Goal: Information Seeking & Learning: Understand process/instructions

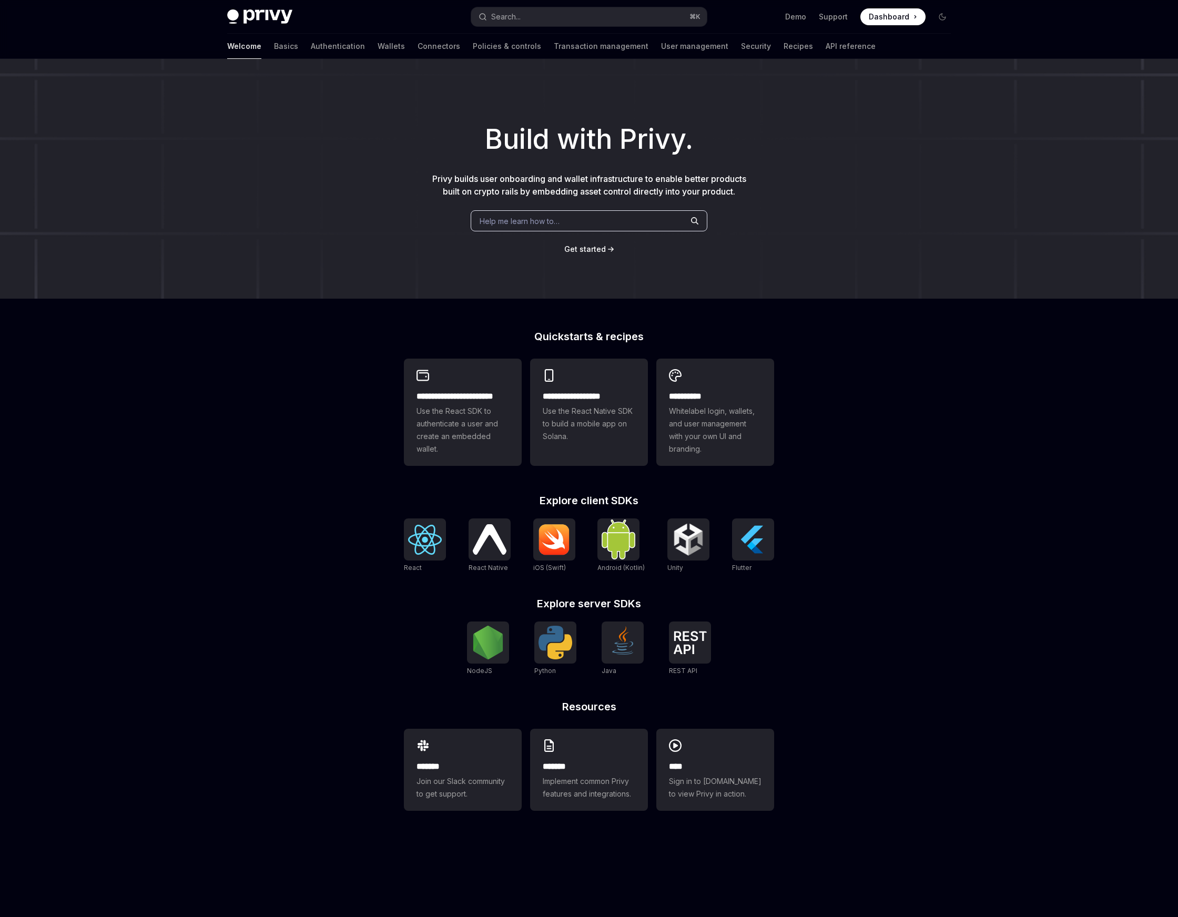
type textarea "*"
click at [503, 637] on img at bounding box center [488, 643] width 34 height 34
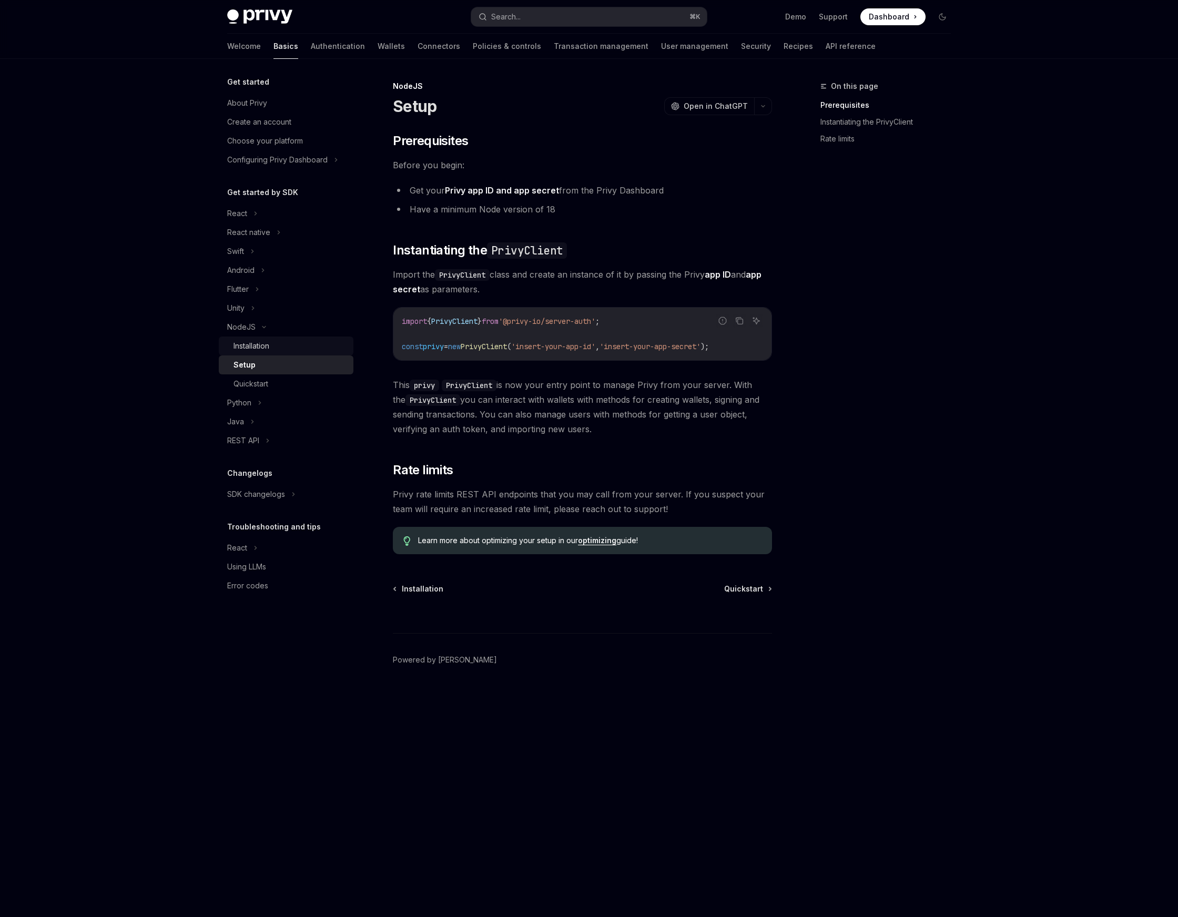
click at [288, 345] on div "Installation" at bounding box center [291, 346] width 114 height 13
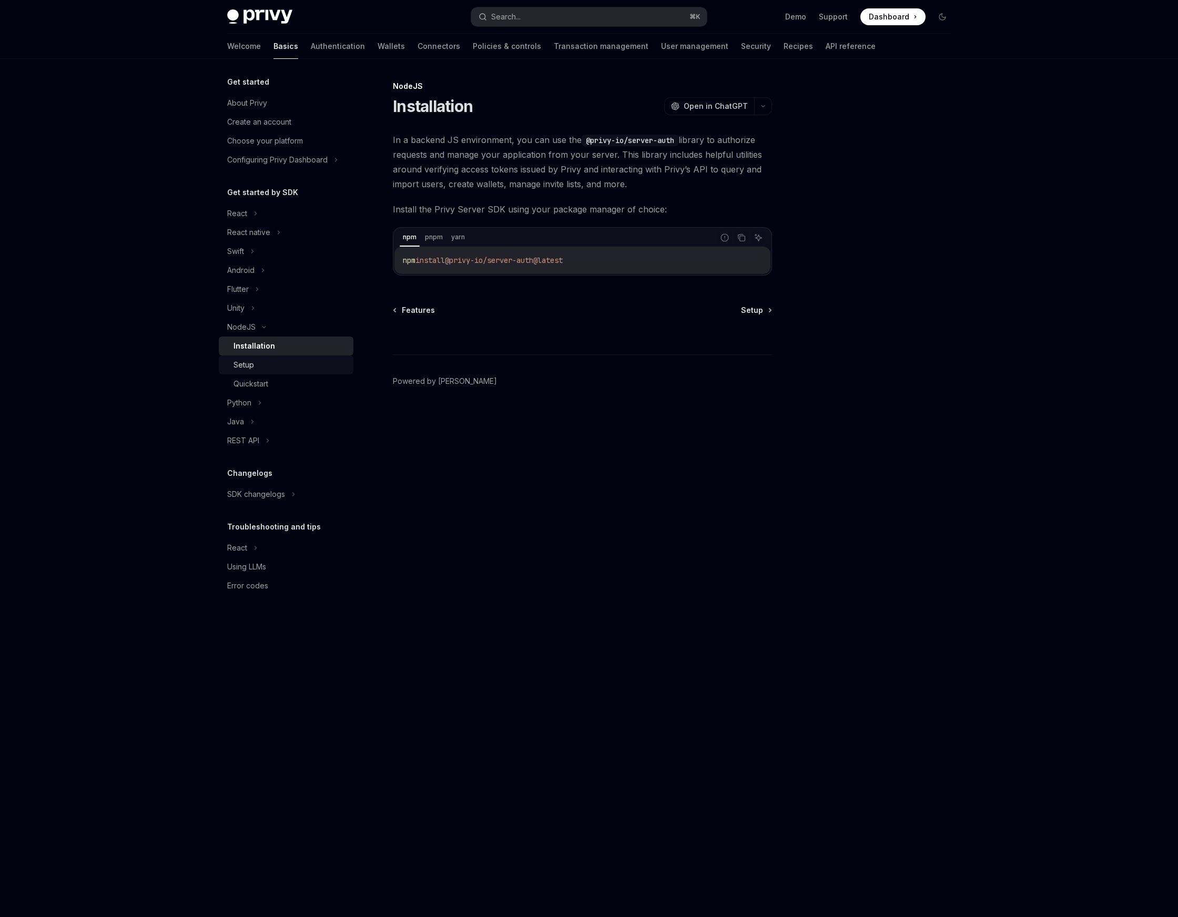
click at [279, 364] on div "Setup" at bounding box center [291, 365] width 114 height 13
type textarea "*"
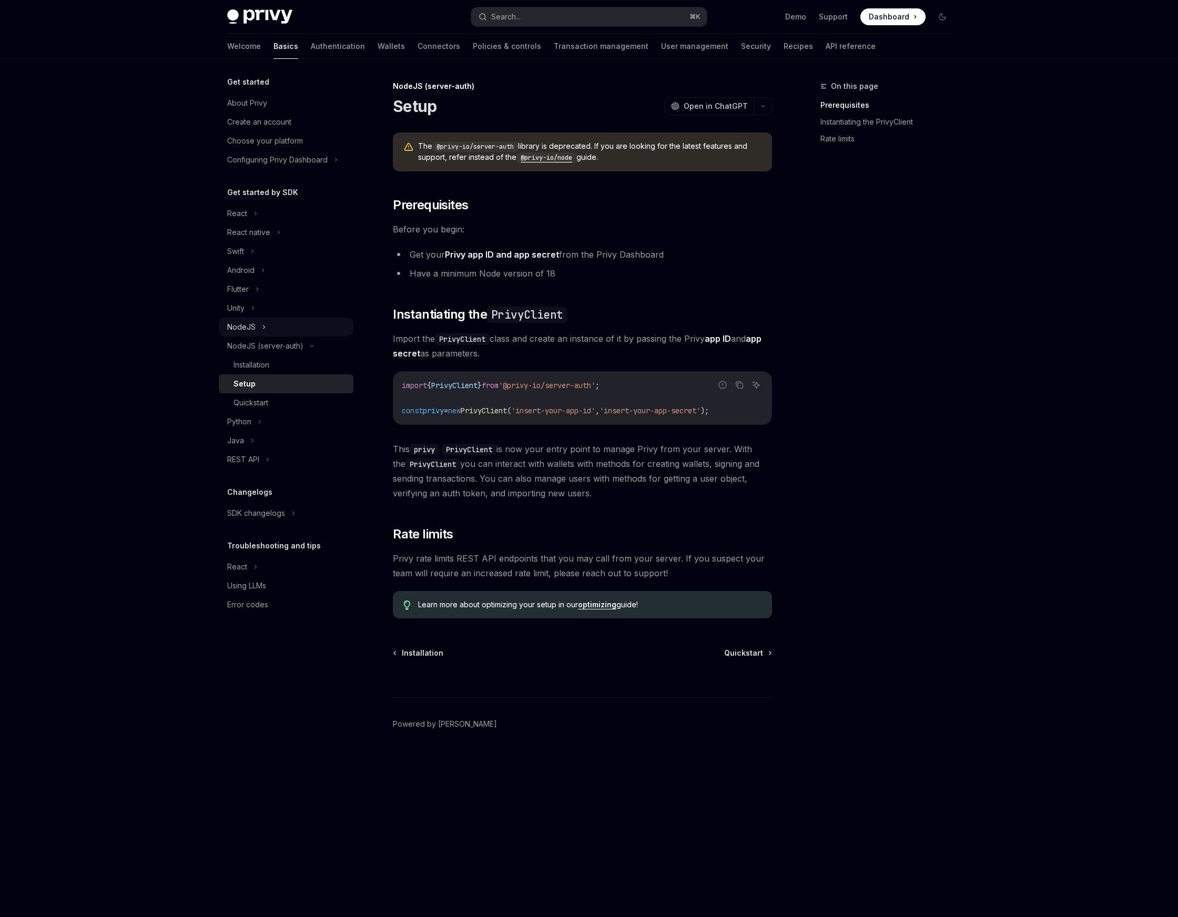
click at [282, 335] on div "NodeJS" at bounding box center [286, 327] width 135 height 19
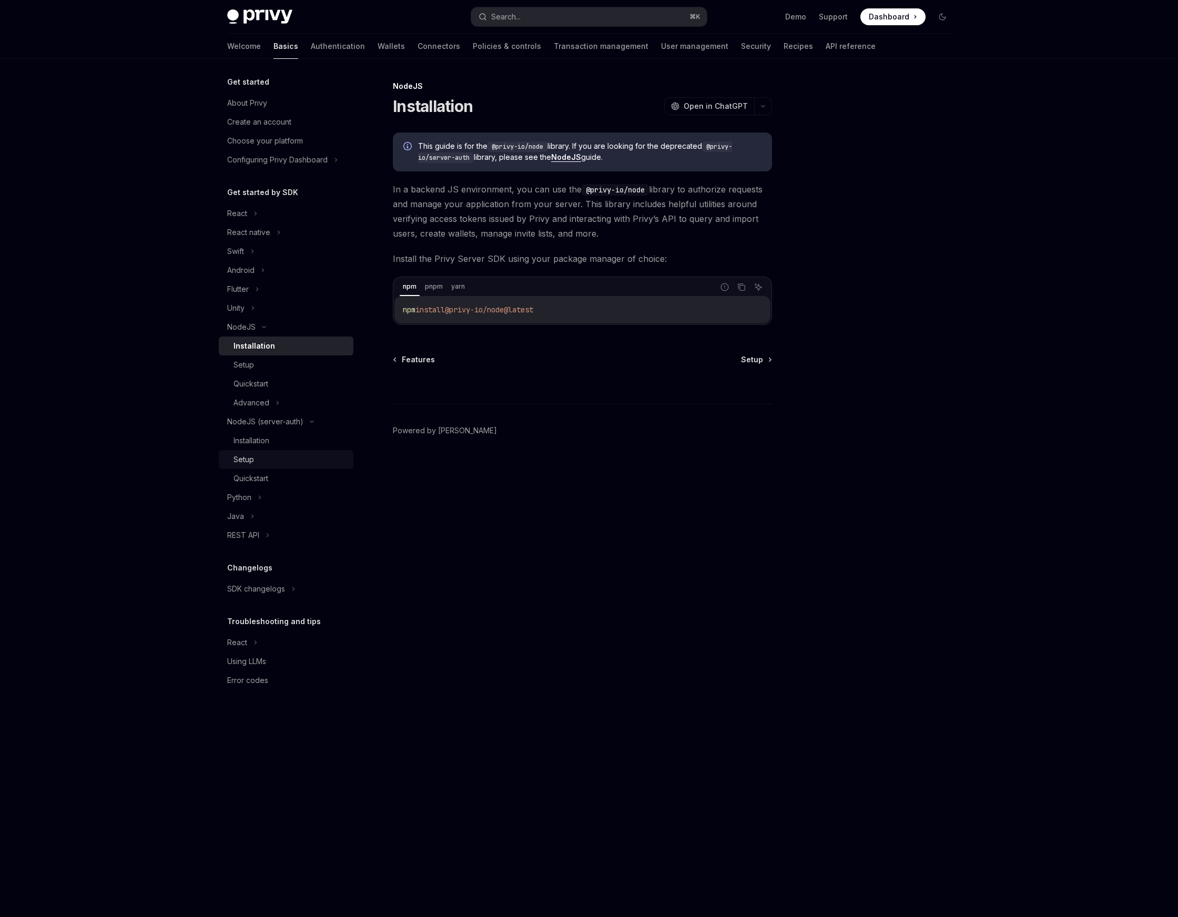
click at [284, 463] on div "Setup" at bounding box center [291, 459] width 114 height 13
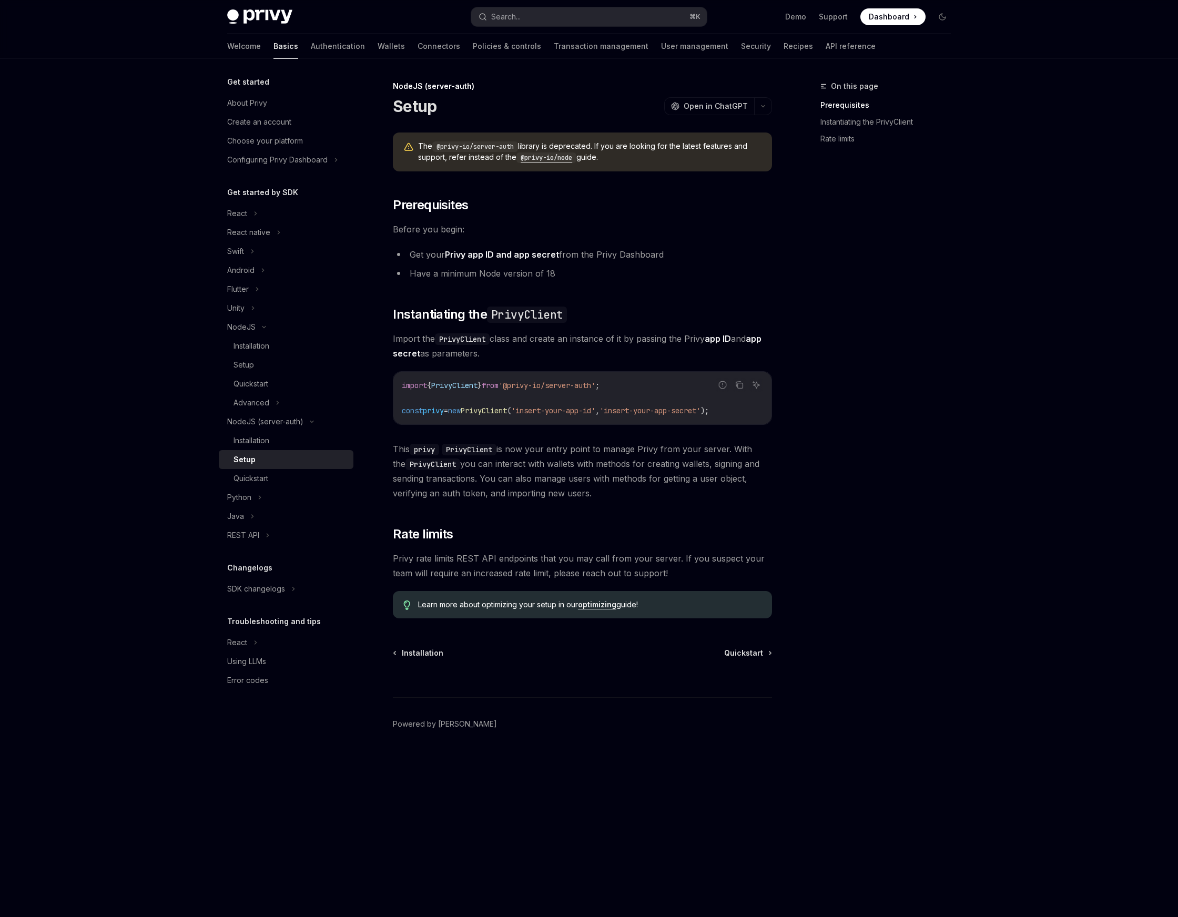
click at [562, 158] on code "@privy-io/node" at bounding box center [547, 158] width 60 height 11
type textarea "*"
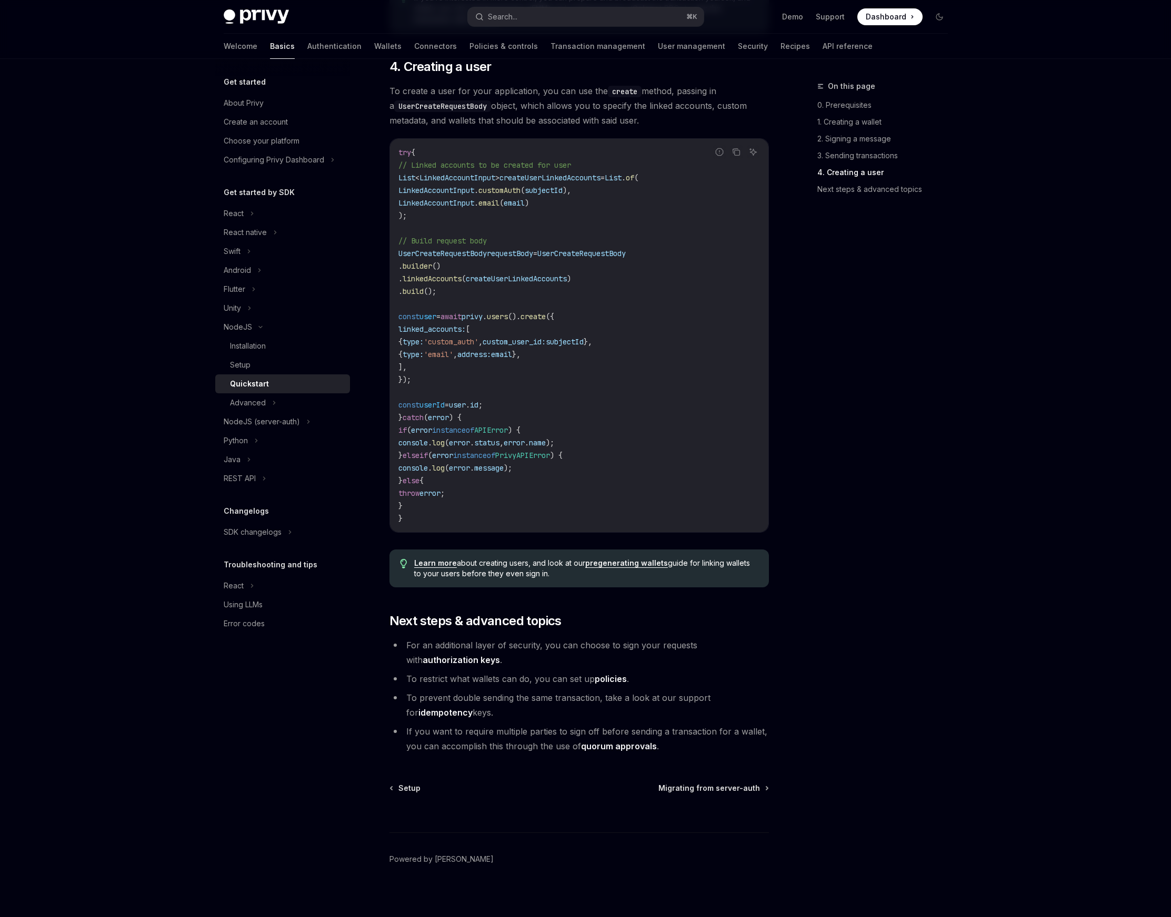
scroll to position [1792, 0]
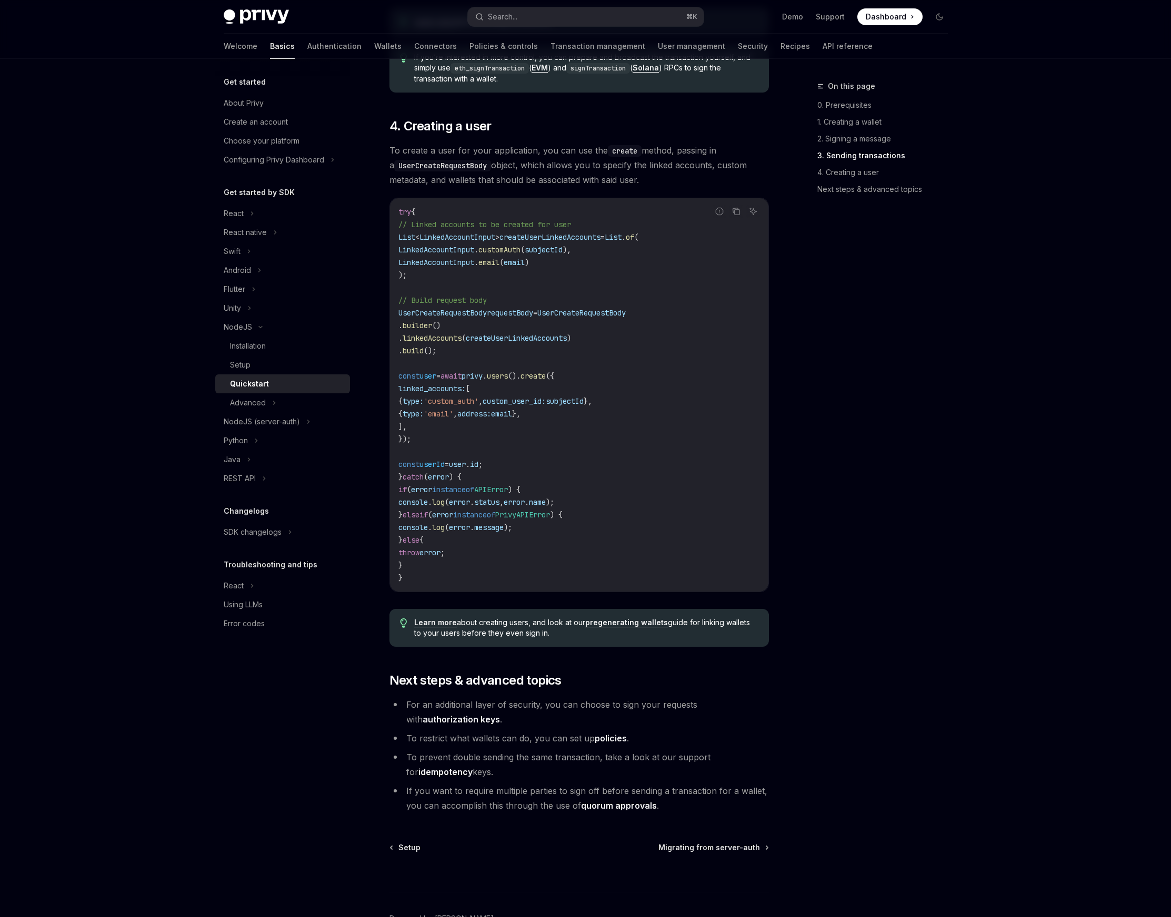
click at [412, 229] on span "// Linked accounts to be created for user" at bounding box center [484, 224] width 173 height 9
drag, startPoint x: 412, startPoint y: 236, endPoint x: 422, endPoint y: 237, distance: 10.1
click at [416, 229] on span "// Linked accounts to be created for user" at bounding box center [484, 224] width 173 height 9
click at [422, 242] on code "try { // Linked accounts to be created for user List < LinkedAccountInput > cre…" at bounding box center [578, 395] width 361 height 379
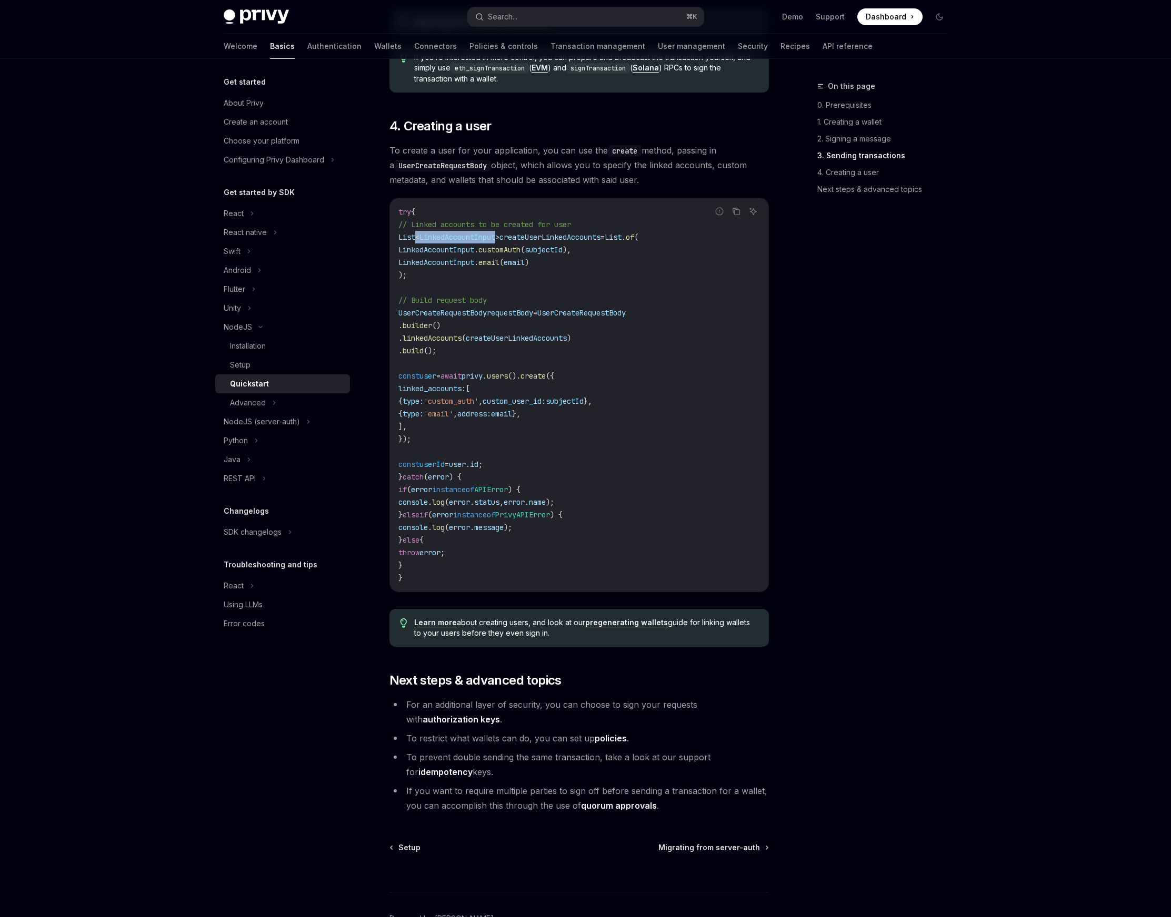
drag, startPoint x: 422, startPoint y: 242, endPoint x: 503, endPoint y: 250, distance: 81.5
click at [503, 250] on code "try { // Linked accounts to be created for user List < LinkedAccountInput > cre…" at bounding box center [578, 395] width 361 height 379
click at [449, 242] on span "LinkedAccountInput" at bounding box center [457, 237] width 76 height 9
click at [415, 242] on span "List" at bounding box center [406, 237] width 17 height 9
drag, startPoint x: 419, startPoint y: 245, endPoint x: 556, endPoint y: 253, distance: 137.0
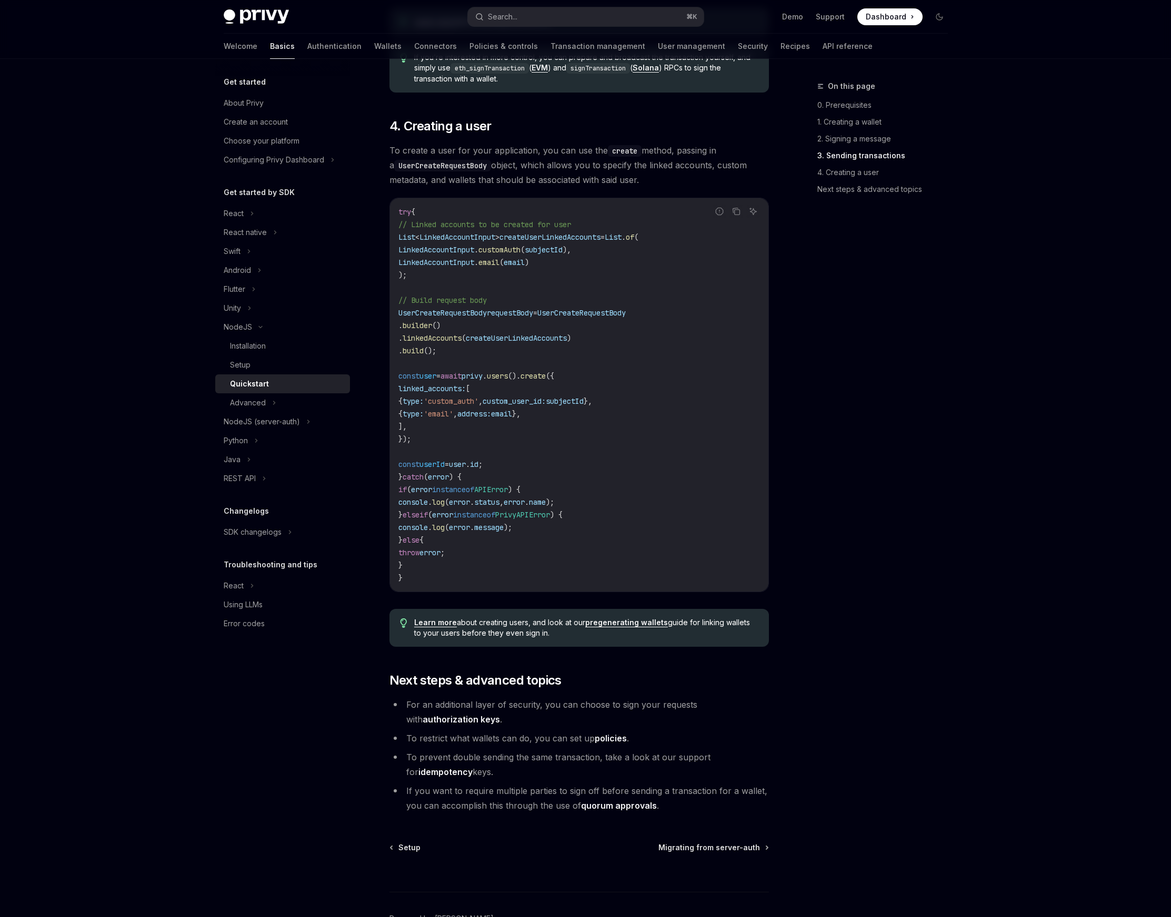
click at [556, 242] on span "List < LinkedAccountInput > createUserLinkedAccounts = List . of (" at bounding box center [518, 237] width 240 height 9
copy span "List < LinkedAccountInput > createUserLinkedAccounts"
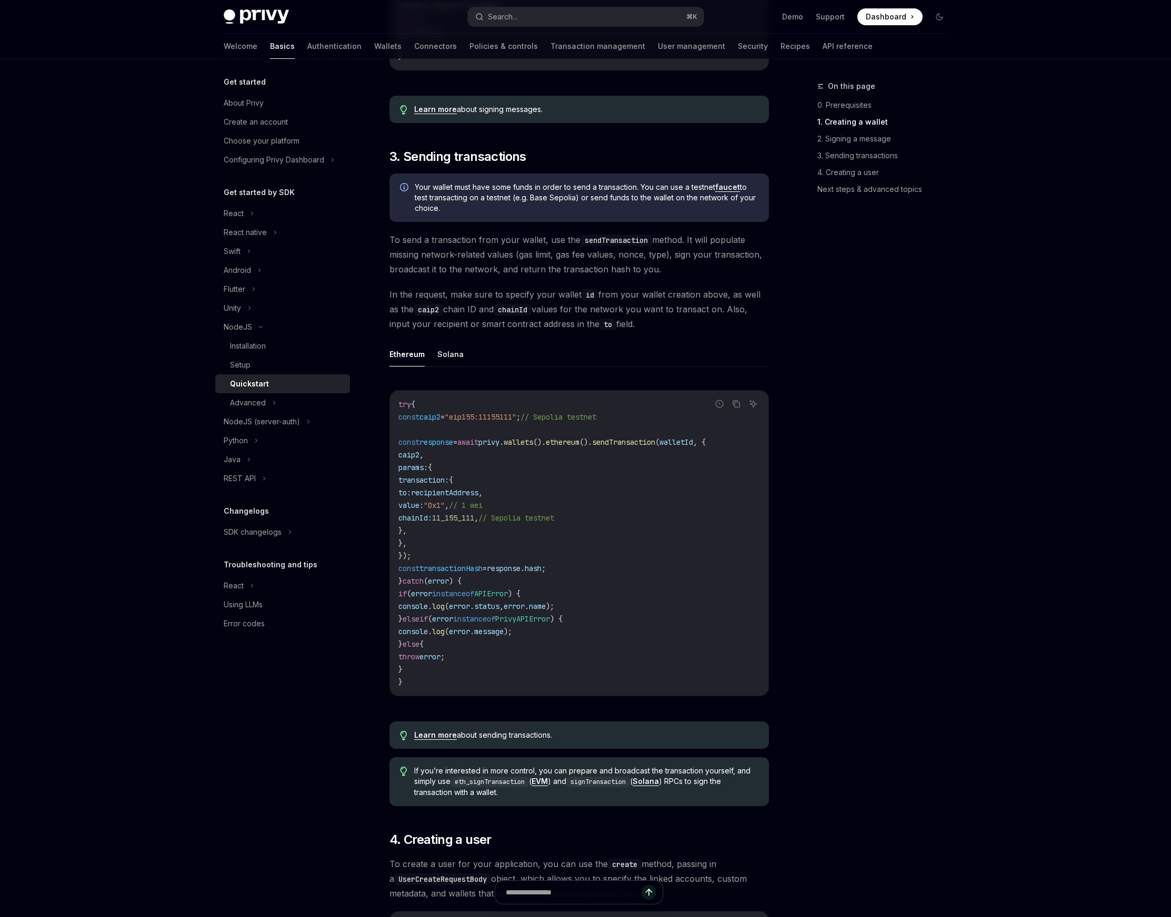
scroll to position [0, 0]
